Goal: Task Accomplishment & Management: Use online tool/utility

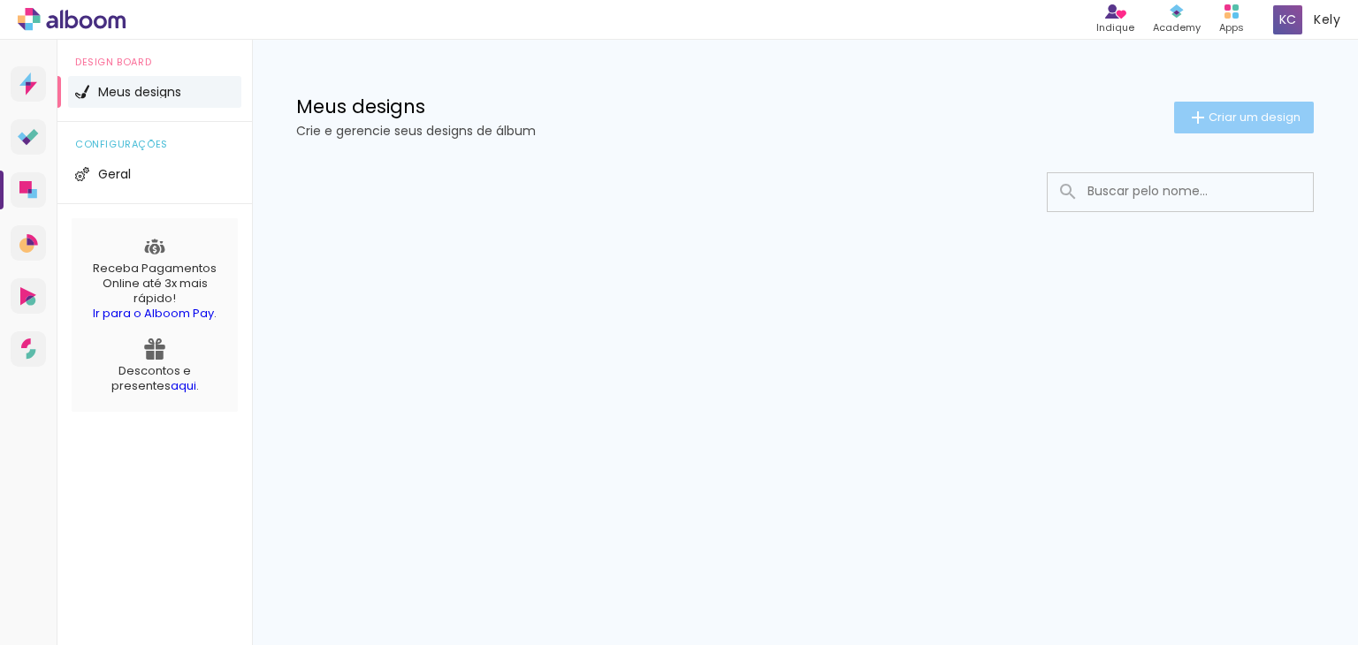
click at [1231, 123] on span "Criar um design" at bounding box center [1254, 116] width 92 height 11
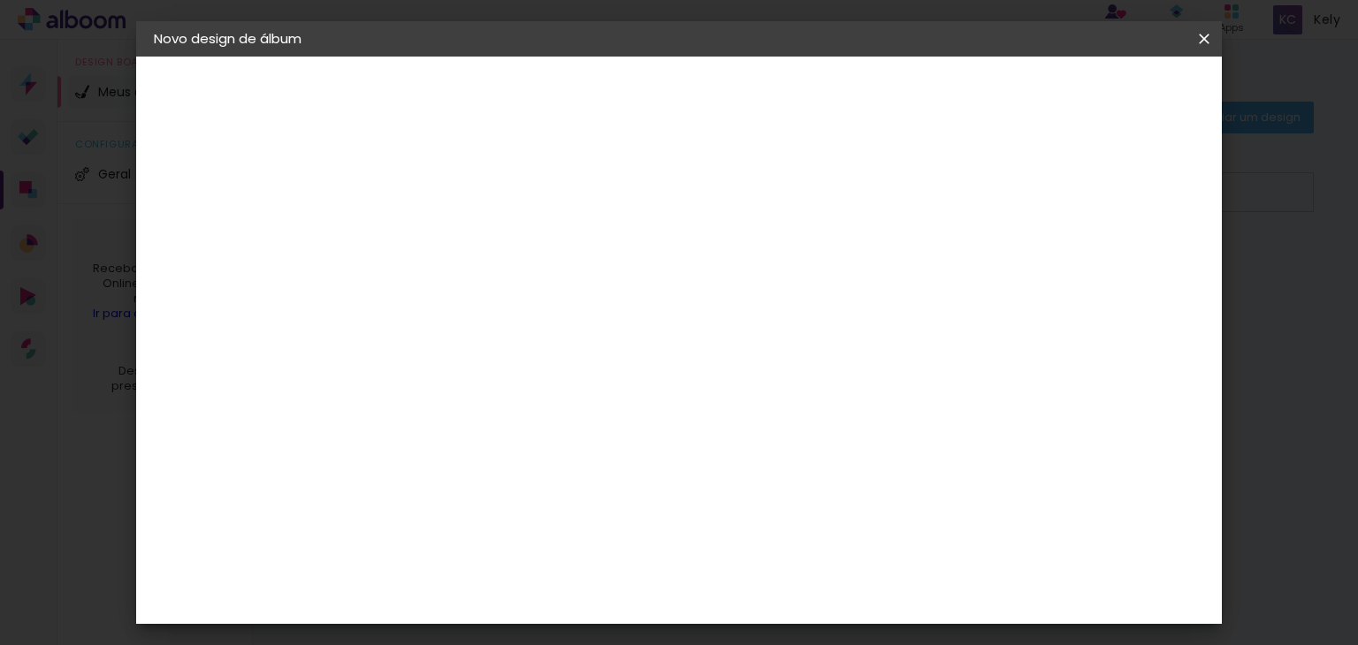
click at [443, 248] on input at bounding box center [443, 237] width 0 height 27
type input "Arlequinas"
type paper-input "Arlequinas"
click at [0, 0] on slot "Avançar" at bounding box center [0, 0] width 0 height 0
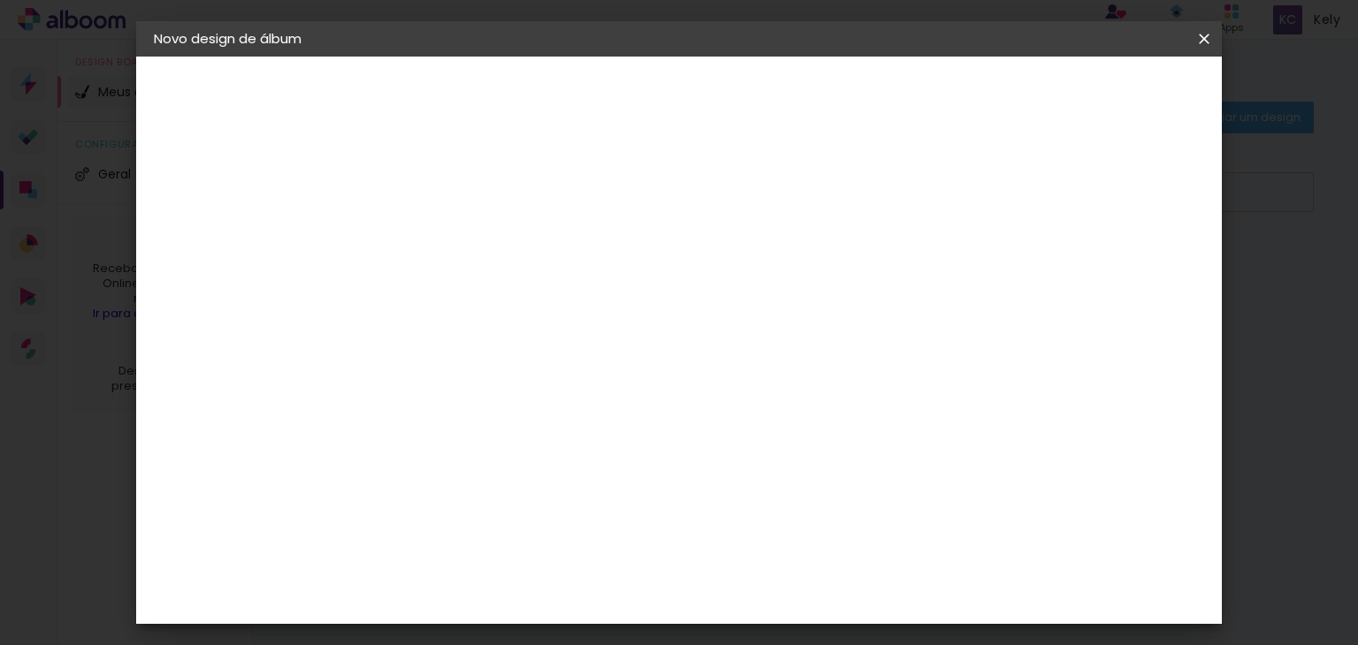
click at [1208, 43] on iron-icon at bounding box center [1203, 39] width 21 height 18
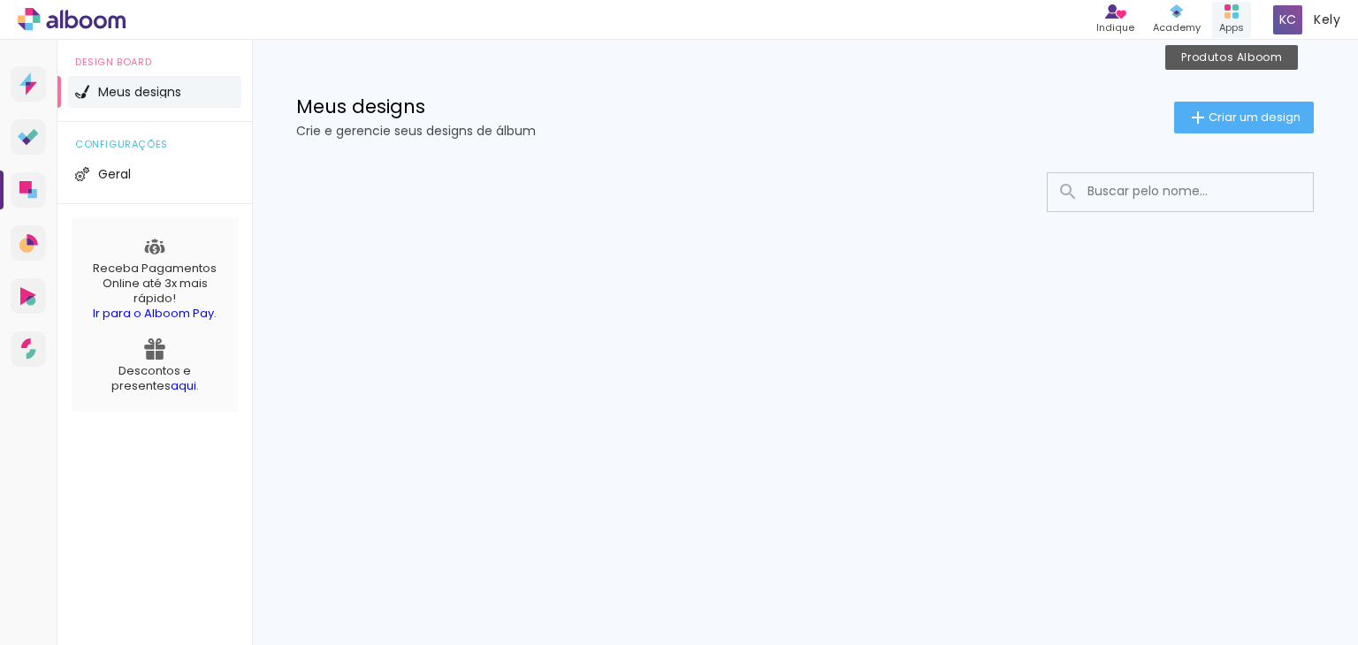
click at [1224, 20] on div "Apps" at bounding box center [1231, 27] width 25 height 15
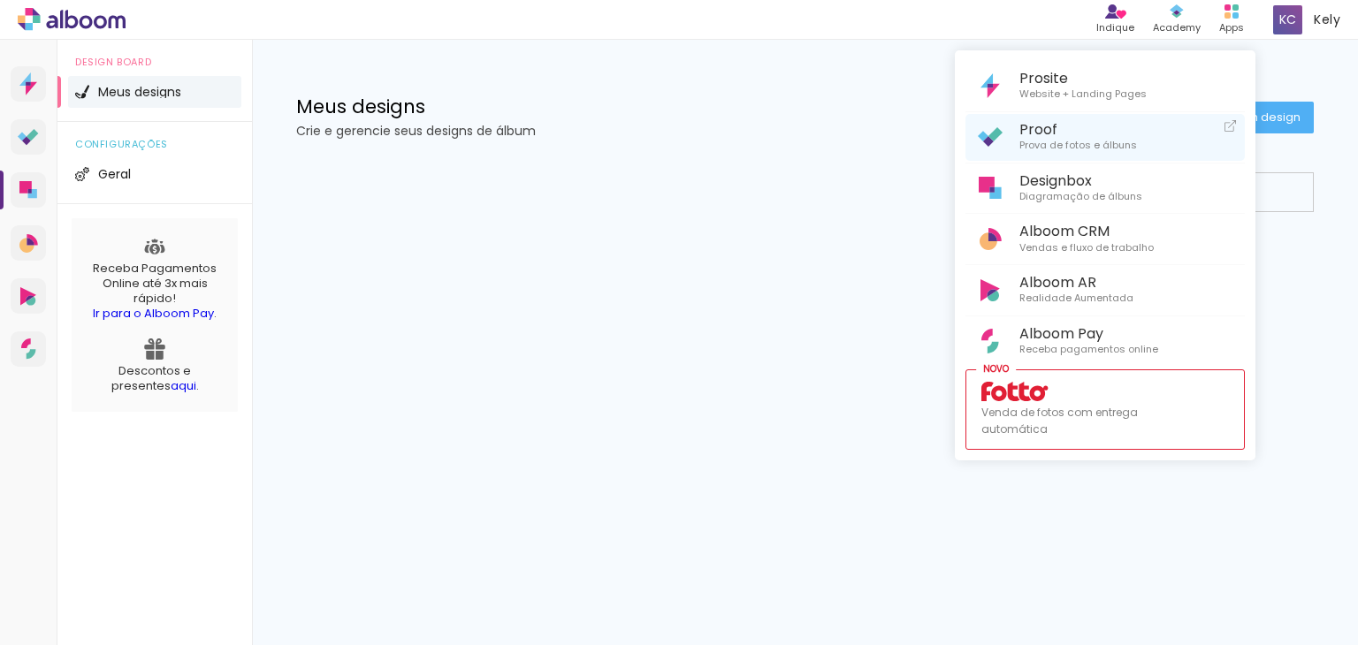
click at [1057, 132] on span "Proof" at bounding box center [1078, 129] width 118 height 17
